Goal: Task Accomplishment & Management: Manage account settings

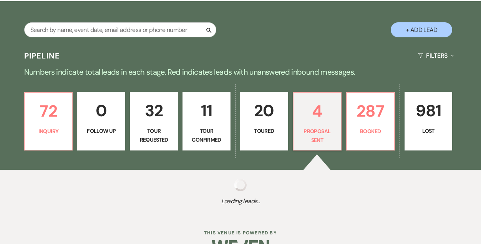
select select "6"
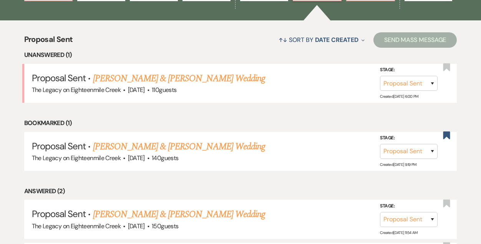
scroll to position [276, 0]
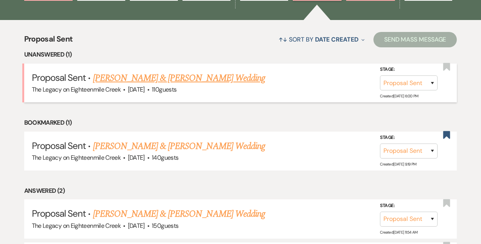
click at [167, 77] on link "[PERSON_NAME] & [PERSON_NAME] Wedding" at bounding box center [179, 78] width 172 height 14
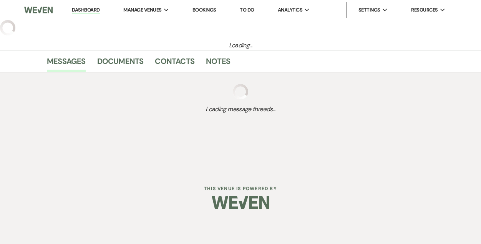
select select "6"
select select "5"
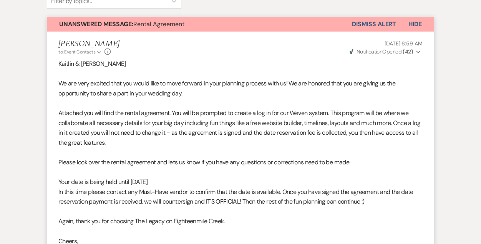
scroll to position [268, 0]
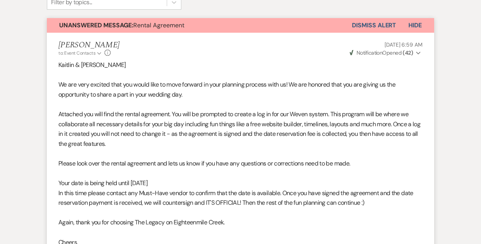
click at [376, 25] on button "Dismiss Alert" at bounding box center [374, 25] width 44 height 15
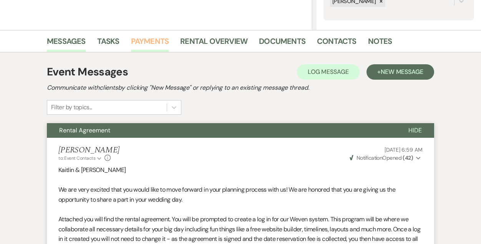
click at [144, 43] on link "Payments" at bounding box center [150, 43] width 38 height 17
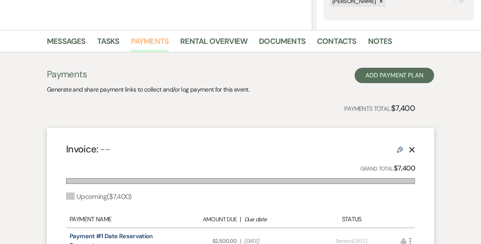
scroll to position [317, 0]
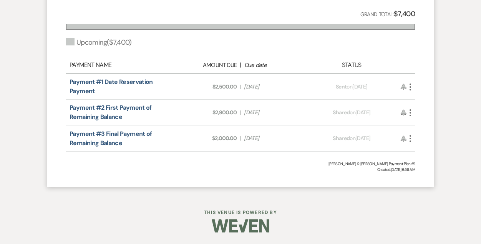
click at [410, 87] on use "button" at bounding box center [411, 86] width 2 height 7
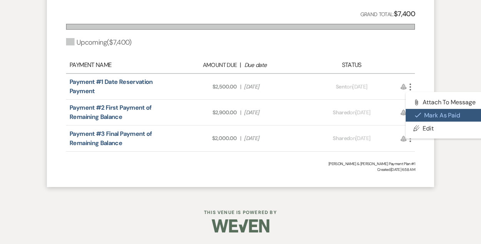
click at [431, 114] on button "Check [PERSON_NAME] [PERSON_NAME] as Paid" at bounding box center [445, 115] width 78 height 13
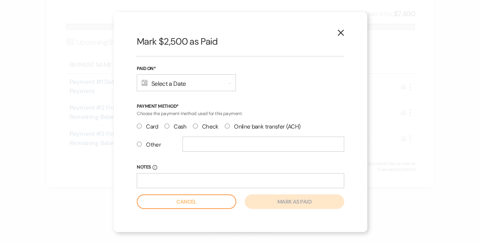
click at [181, 84] on div "Calendar Select a Date Expand" at bounding box center [186, 82] width 99 height 17
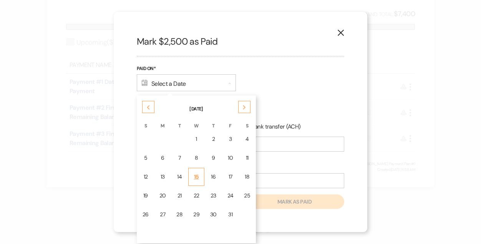
click at [197, 176] on div "15" at bounding box center [196, 177] width 6 height 8
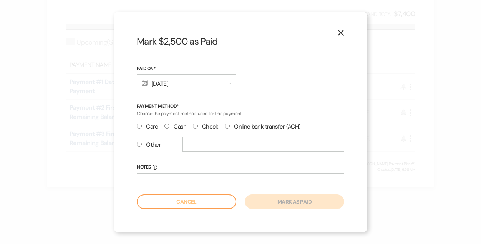
click at [194, 126] on input "Check" at bounding box center [195, 125] width 5 height 5
radio input "true"
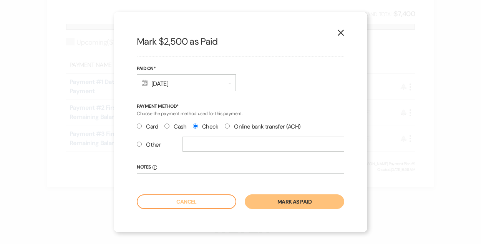
click at [289, 202] on button "Mark as paid" at bounding box center [295, 201] width 100 height 15
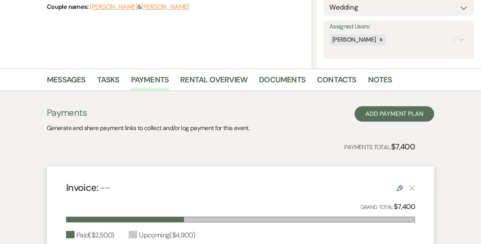
scroll to position [0, 0]
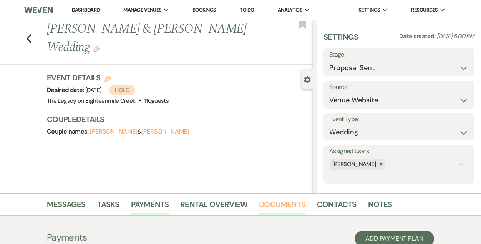
click at [285, 203] on link "Documents" at bounding box center [282, 206] width 47 height 17
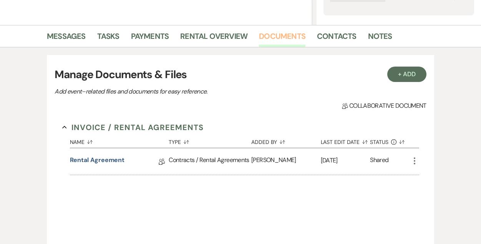
scroll to position [170, 0]
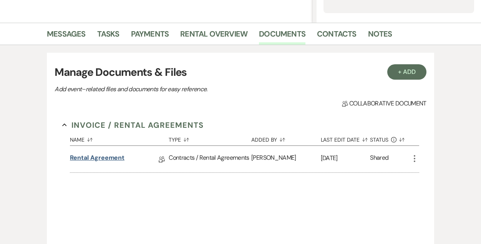
click at [92, 162] on link "Rental Agreement" at bounding box center [97, 159] width 55 height 12
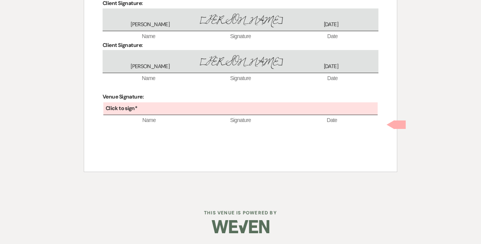
scroll to position [2537, 0]
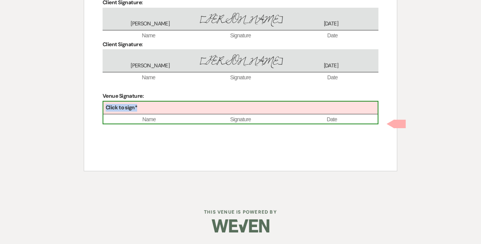
click at [185, 114] on div "Click to sign*" at bounding box center [240, 108] width 275 height 13
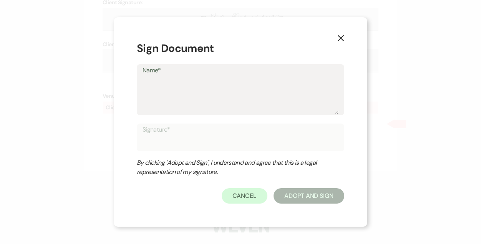
type textarea "B"
type input "B"
type textarea "Br"
type input "Br"
type textarea "Bri"
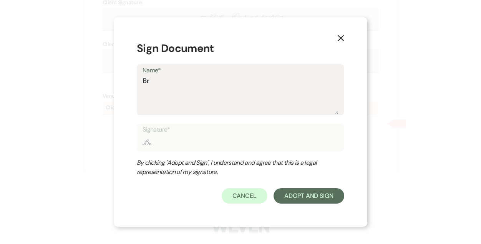
type input "Bri"
type textarea "Brid"
type input "Brid"
type textarea "Bridg"
type input "Bridg"
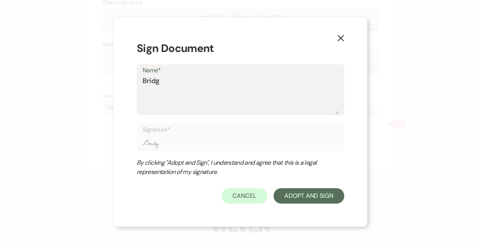
type textarea "Bridge"
type input "Bridge"
type textarea "[PERSON_NAME]"
type input "[PERSON_NAME]"
type textarea "[PERSON_NAME]"
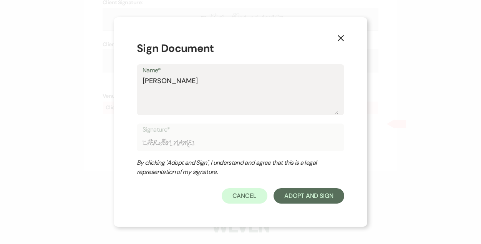
type input "[PERSON_NAME]"
type textarea "[PERSON_NAME]"
type input "[PERSON_NAME]"
type textarea "[PERSON_NAME]"
type input "[PERSON_NAME]"
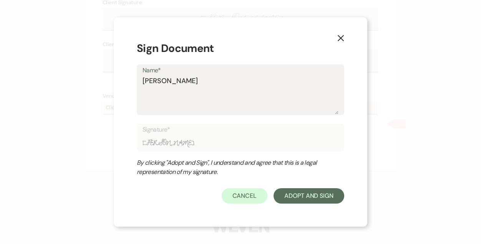
type textarea "[PERSON_NAME]"
type input "[PERSON_NAME]"
type textarea "[PERSON_NAME]"
type input "[PERSON_NAME]"
type textarea "[PERSON_NAME]"
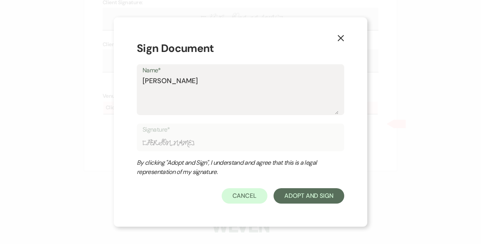
type input "[PERSON_NAME]"
type textarea "[PERSON_NAME]"
type input "[PERSON_NAME]"
type textarea "[PERSON_NAME]"
click at [316, 197] on button "Adopt And Sign" at bounding box center [309, 195] width 71 height 15
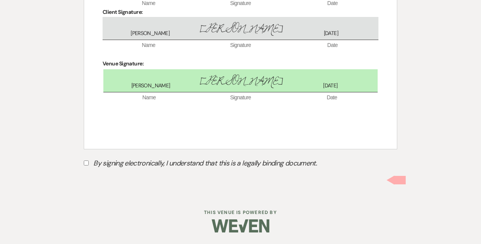
scroll to position [2587, 0]
click at [89, 163] on label "By signing electronically, I understand that this is a legally binding document." at bounding box center [241, 164] width 314 height 15
click at [89, 163] on input "By signing electronically, I understand that this is a legally binding document." at bounding box center [86, 162] width 5 height 5
checkbox input "true"
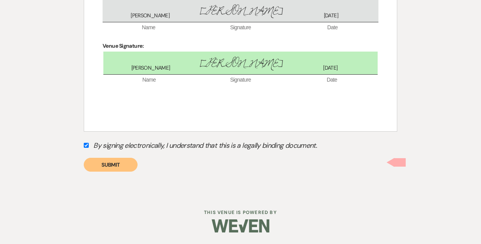
click at [105, 171] on button "Submit" at bounding box center [111, 165] width 54 height 14
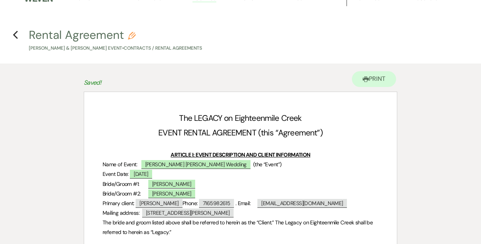
scroll to position [0, 0]
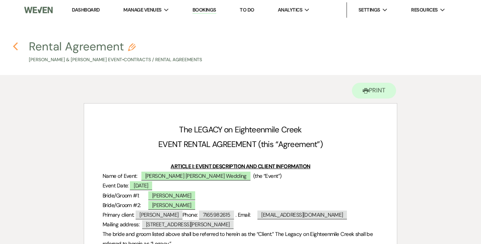
click at [14, 46] on use "button" at bounding box center [15, 46] width 5 height 8
select select "6"
select select "5"
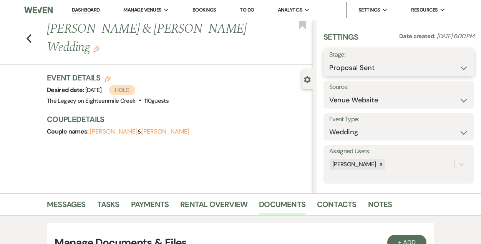
click at [386, 67] on select "Inquiry Follow Up Tour Requested Tour Confirmed Toured Proposal Sent Booked Lost" at bounding box center [399, 67] width 139 height 15
select select "7"
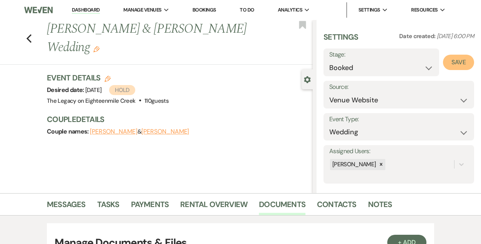
click at [462, 60] on button "Save" at bounding box center [458, 62] width 31 height 15
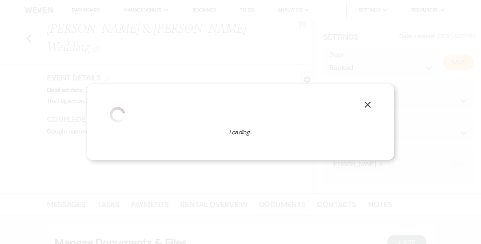
select select "1"
select select "532"
select select "false"
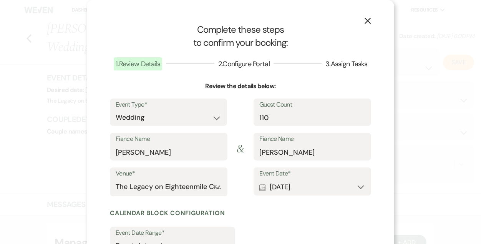
scroll to position [95, 0]
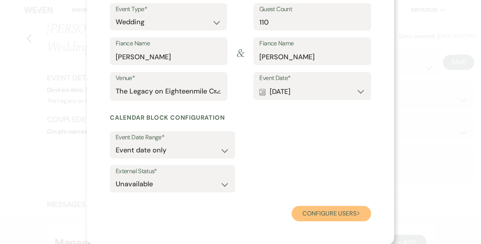
click at [313, 215] on button "Configure users Next" at bounding box center [332, 213] width 80 height 15
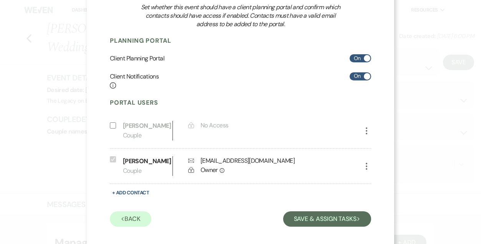
scroll to position [101, 0]
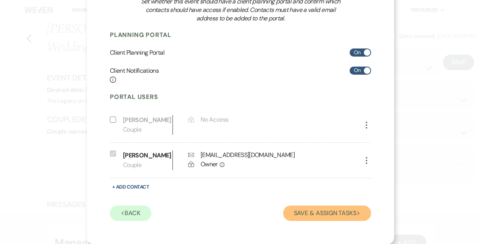
click at [306, 216] on button "Save & Assign Tasks Next" at bounding box center [327, 212] width 88 height 15
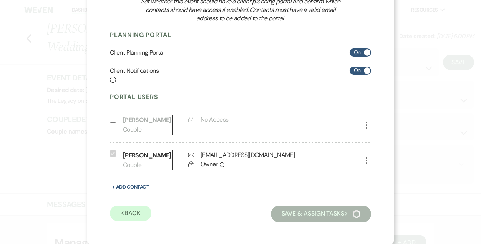
scroll to position [58, 0]
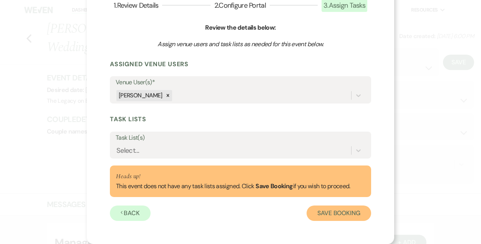
click at [321, 210] on button "Save Booking" at bounding box center [339, 212] width 65 height 15
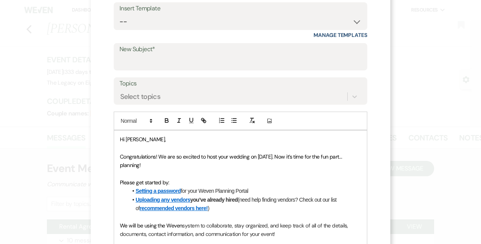
scroll to position [68, 0]
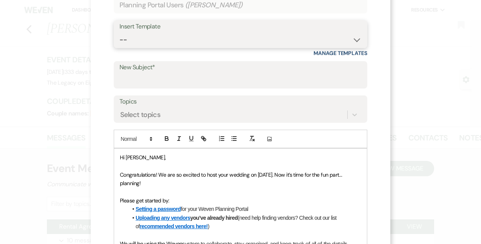
click at [186, 41] on select "-- Inquiry Follow Up- Just checking in :) Tour Date/Time Confirmation Proposal …" at bounding box center [241, 39] width 242 height 15
select select "737"
type input "YOUR VENUE IS OFFICIALLY BOOKED!"
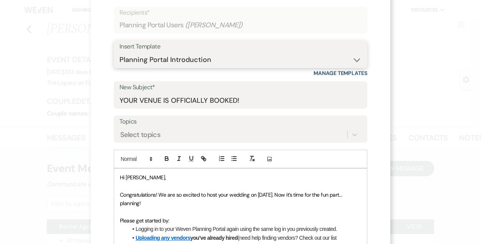
scroll to position [36, 0]
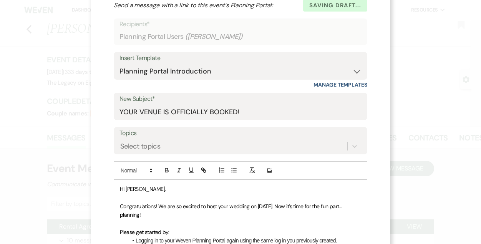
click at [135, 188] on span "Hi [PERSON_NAME]," at bounding box center [143, 188] width 46 height 7
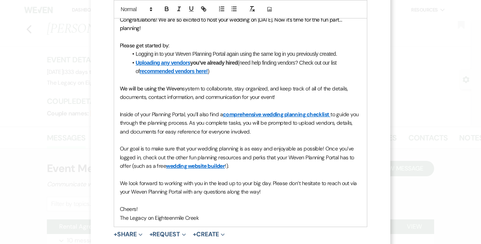
scroll to position [238, 0]
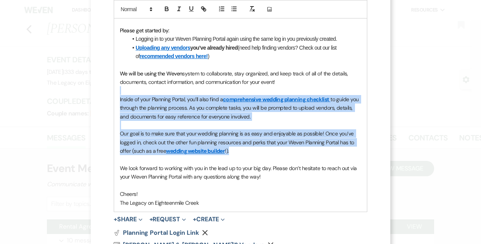
drag, startPoint x: 233, startPoint y: 153, endPoint x: 112, endPoint y: 94, distance: 134.8
click at [112, 94] on div "X Invite To Planning Portal Send a message with a link to this event's Planning…" at bounding box center [241, 31] width 300 height 538
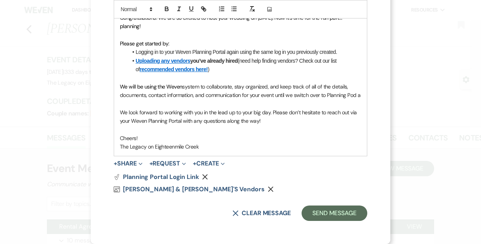
scroll to position [233, 0]
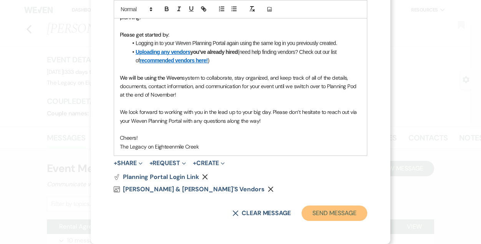
click at [326, 214] on button "Send Message" at bounding box center [335, 212] width 66 height 15
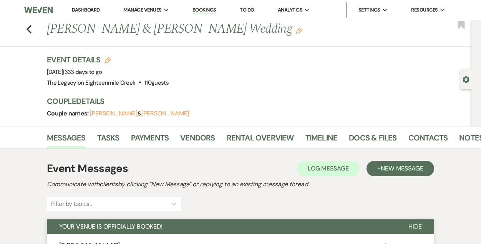
click at [203, 9] on link "Bookings" at bounding box center [205, 10] width 24 height 7
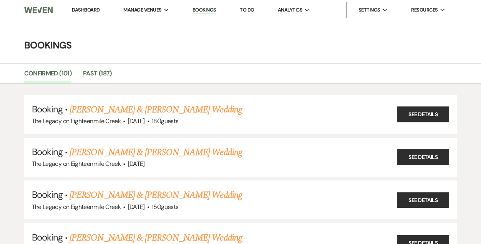
scroll to position [86, 0]
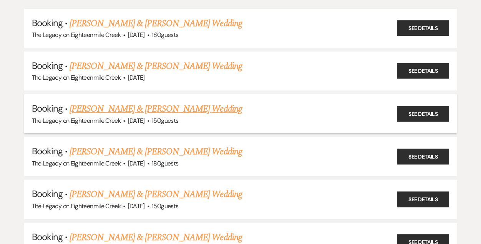
click at [176, 104] on link "[PERSON_NAME] & [PERSON_NAME] Wedding" at bounding box center [156, 109] width 172 height 14
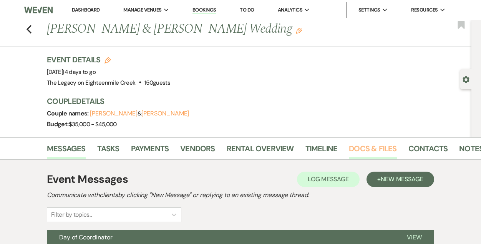
click at [370, 152] on link "Docs & Files" at bounding box center [373, 150] width 48 height 17
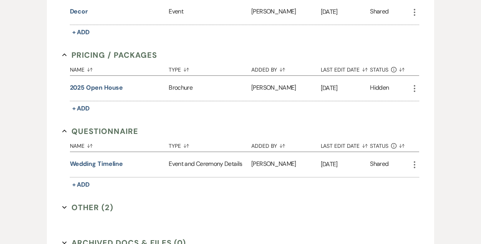
scroll to position [444, 0]
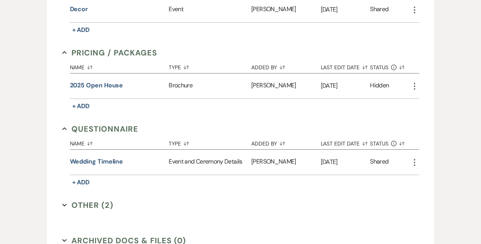
click at [101, 203] on button "Other (2) Expand" at bounding box center [88, 205] width 52 height 12
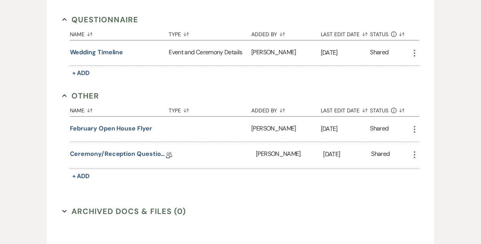
scroll to position [554, 0]
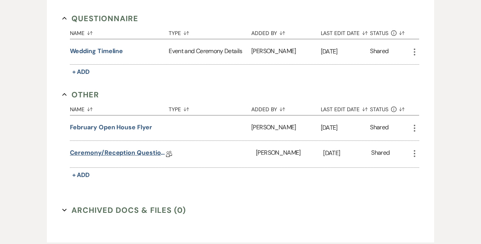
click at [122, 152] on link "Ceremony/Reception Questionnaire" at bounding box center [118, 154] width 96 height 12
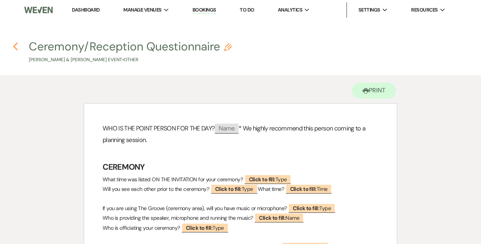
click at [14, 45] on icon "Previous" at bounding box center [16, 46] width 6 height 9
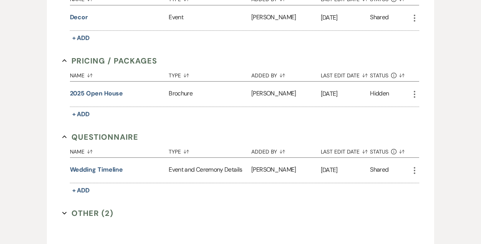
scroll to position [435, 0]
click at [99, 170] on button "Wedding Timeline" at bounding box center [96, 169] width 53 height 9
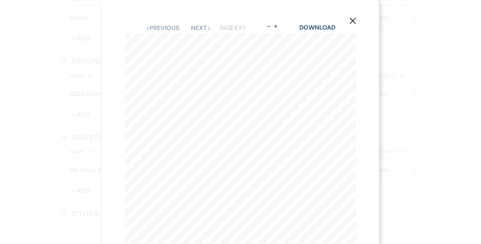
click at [351, 22] on icon "X" at bounding box center [353, 20] width 7 height 7
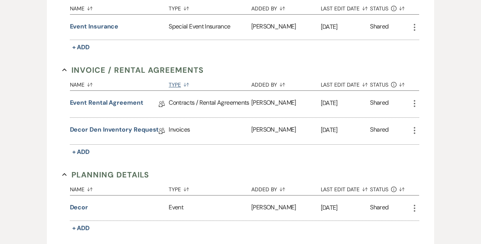
scroll to position [245, 0]
click at [104, 128] on link "Decor Den Inventory Request" at bounding box center [114, 131] width 89 height 12
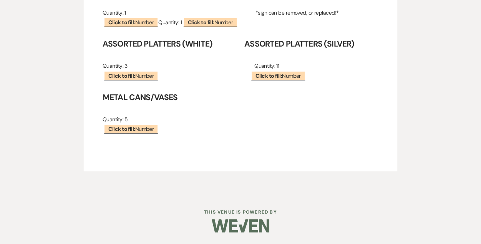
scroll to position [9627, 0]
